Goal: Navigation & Orientation: Find specific page/section

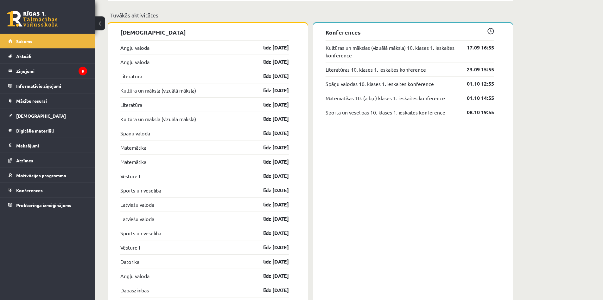
scroll to position [549, 0]
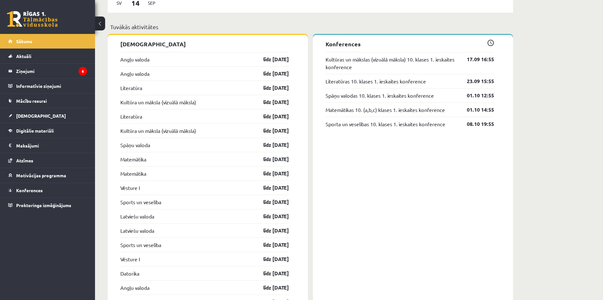
click at [231, 131] on div "Kultūra un māksla (vizuālā māksla) līdz 30.09.25" at bounding box center [204, 130] width 169 height 14
click at [166, 129] on link "Kultūra un māksla (vizuālā māksla)" at bounding box center [158, 131] width 76 height 8
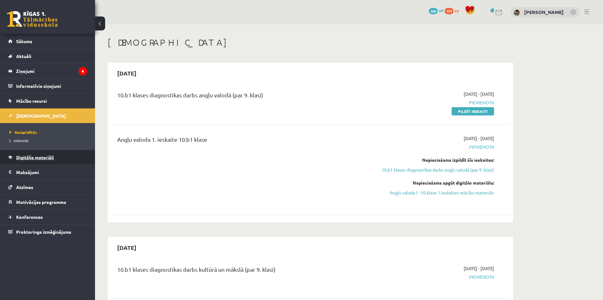
click at [64, 152] on link "Digitālie materiāli" at bounding box center [47, 157] width 79 height 15
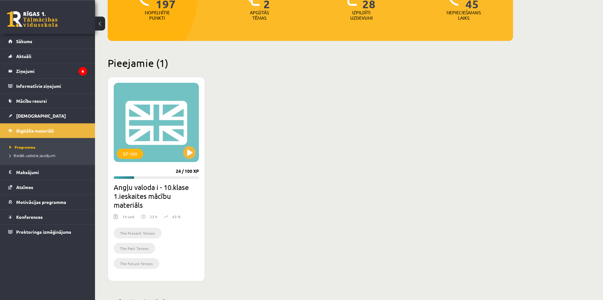
scroll to position [129, 0]
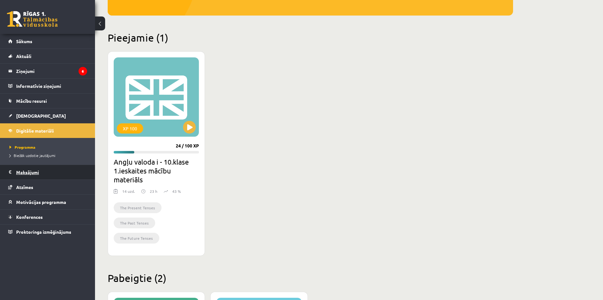
click at [59, 169] on legend "Maksājumi 0" at bounding box center [51, 172] width 71 height 15
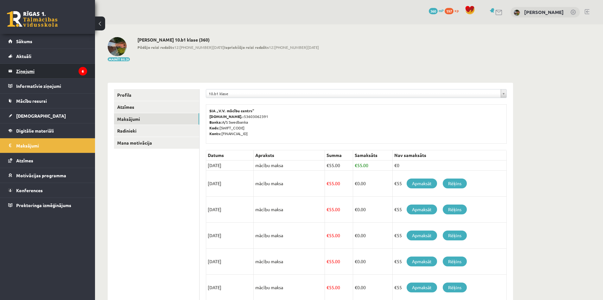
click at [40, 73] on legend "Ziņojumi 6" at bounding box center [51, 71] width 71 height 15
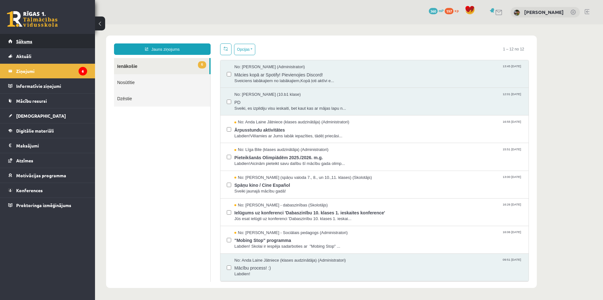
click at [30, 41] on span "Sākums" at bounding box center [24, 41] width 16 height 6
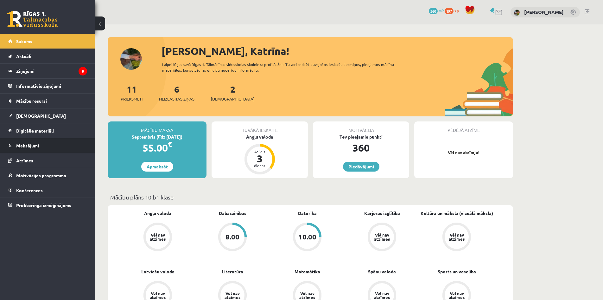
click at [39, 142] on legend "Maksājumi 0" at bounding box center [51, 145] width 71 height 15
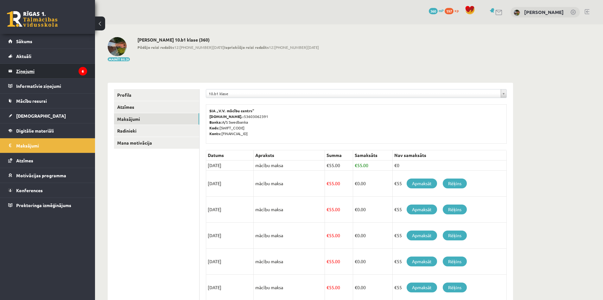
click at [68, 74] on legend "Ziņojumi 6" at bounding box center [51, 71] width 71 height 15
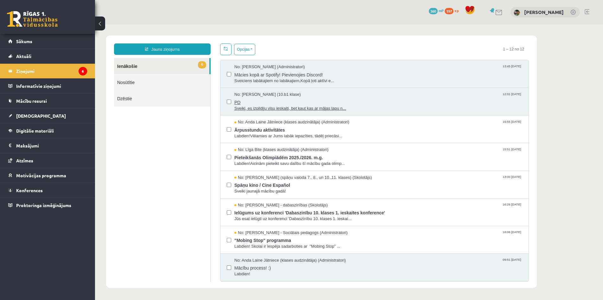
click at [283, 104] on span "PD" at bounding box center [378, 102] width 288 height 8
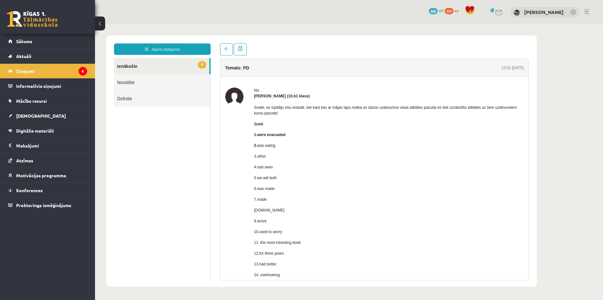
click at [195, 65] on link "6 Ienākošie" at bounding box center [161, 66] width 95 height 16
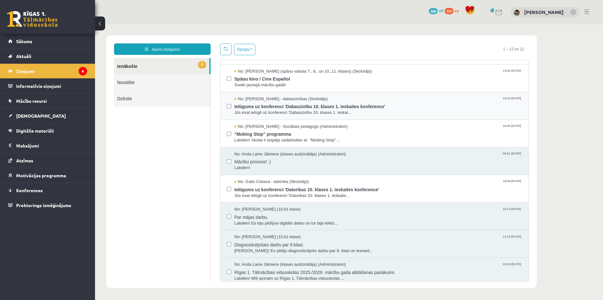
scroll to position [110, 0]
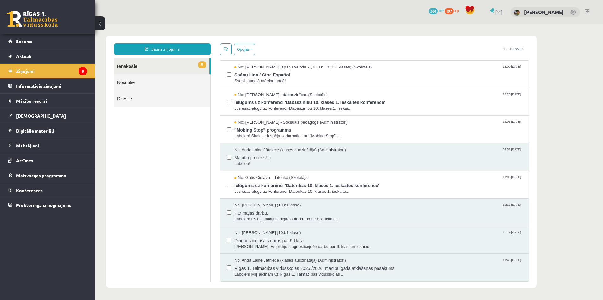
click at [315, 213] on span "Par mājas darbu." at bounding box center [378, 212] width 288 height 8
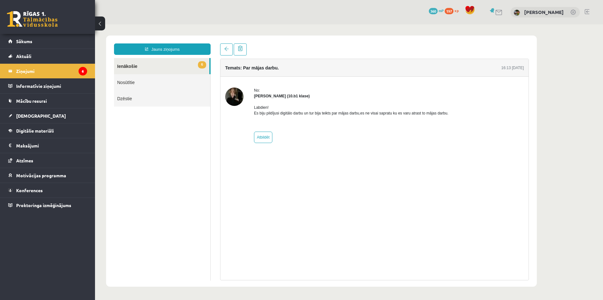
scroll to position [0, 0]
click at [76, 87] on legend "Informatīvie ziņojumi 0" at bounding box center [51, 86] width 71 height 15
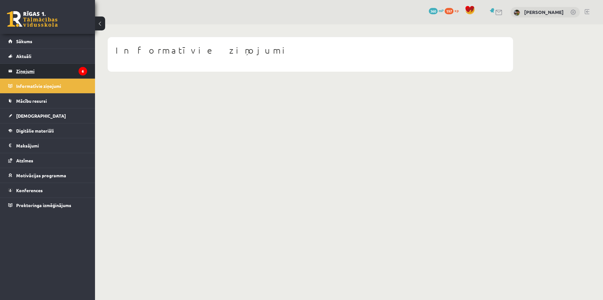
click at [67, 73] on legend "Ziņojumi 6" at bounding box center [51, 71] width 71 height 15
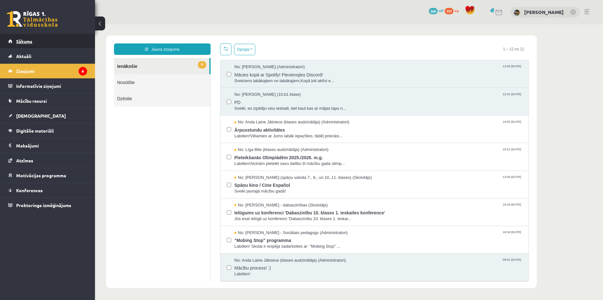
click at [67, 39] on link "Sākums" at bounding box center [47, 41] width 79 height 15
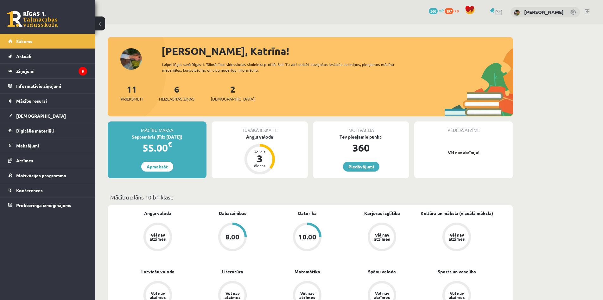
click at [366, 150] on div "360" at bounding box center [361, 147] width 96 height 15
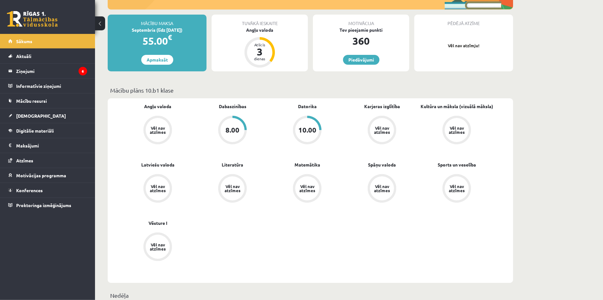
scroll to position [97, 0]
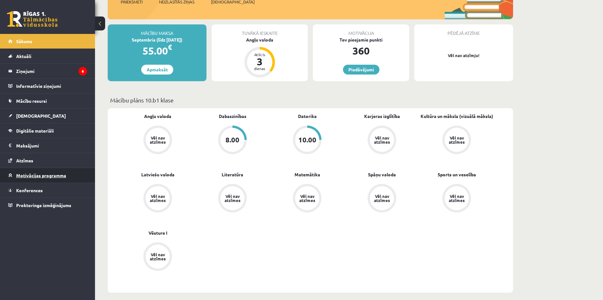
click at [63, 179] on link "Motivācijas programma" at bounding box center [47, 175] width 79 height 15
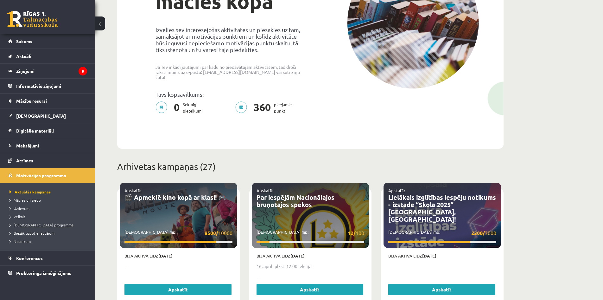
click at [37, 225] on span "[DEMOGRAPHIC_DATA] programma" at bounding box center [42, 224] width 64 height 5
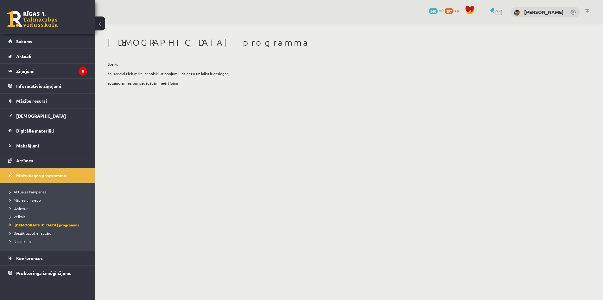
click at [36, 192] on span "Aktuālās kampaņas" at bounding box center [28, 191] width 36 height 5
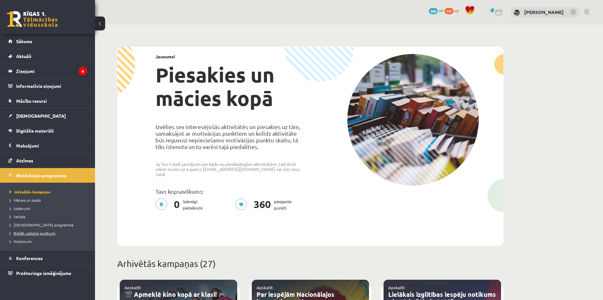
click at [48, 231] on span "Biežāk uzdotie jautājumi" at bounding box center [33, 232] width 46 height 5
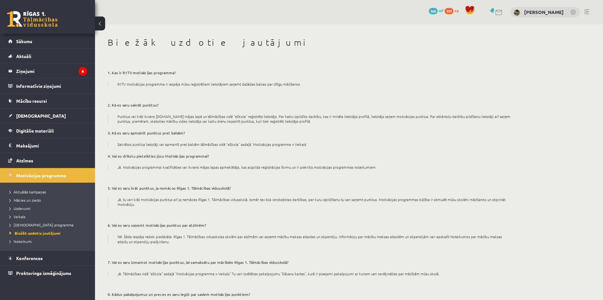
click at [20, 238] on li "Noteikumi" at bounding box center [49, 241] width 79 height 8
click at [27, 227] on link "[DEMOGRAPHIC_DATA] programma" at bounding box center [49, 225] width 79 height 6
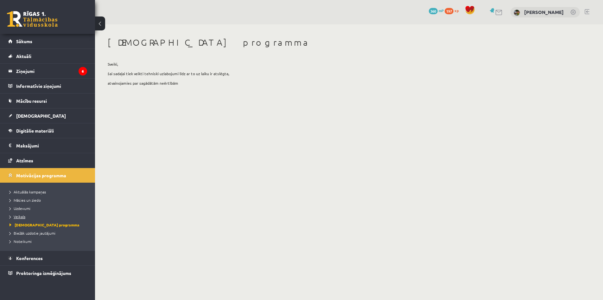
click at [20, 214] on link "Veikals" at bounding box center [49, 217] width 79 height 6
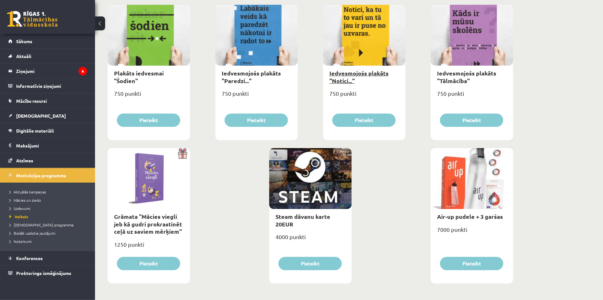
scroll to position [674, 0]
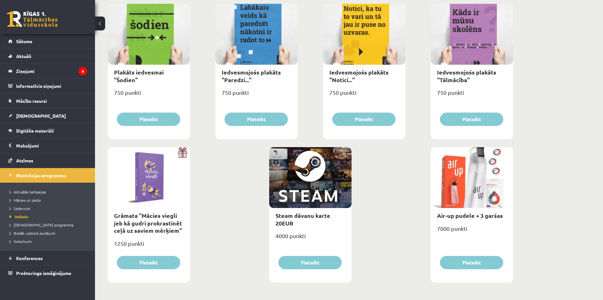
click at [342, 174] on div at bounding box center [310, 177] width 82 height 61
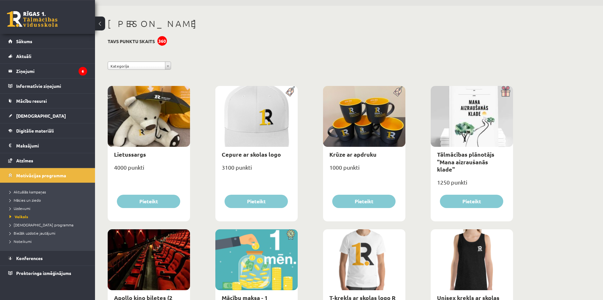
scroll to position [0, 0]
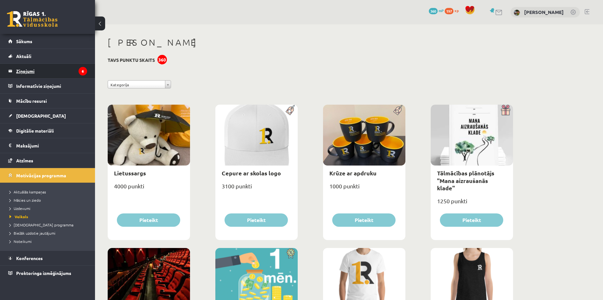
click at [83, 71] on icon "6" at bounding box center [83, 71] width 9 height 9
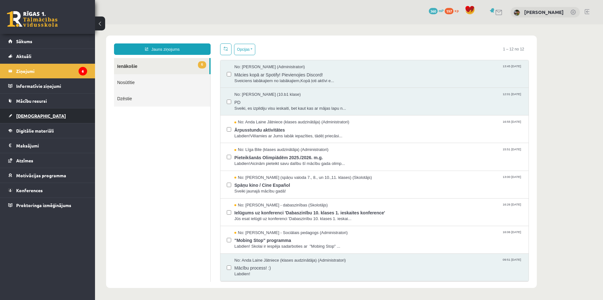
click at [25, 119] on link "[DEMOGRAPHIC_DATA]" at bounding box center [47, 115] width 79 height 15
